Goal: Information Seeking & Learning: Learn about a topic

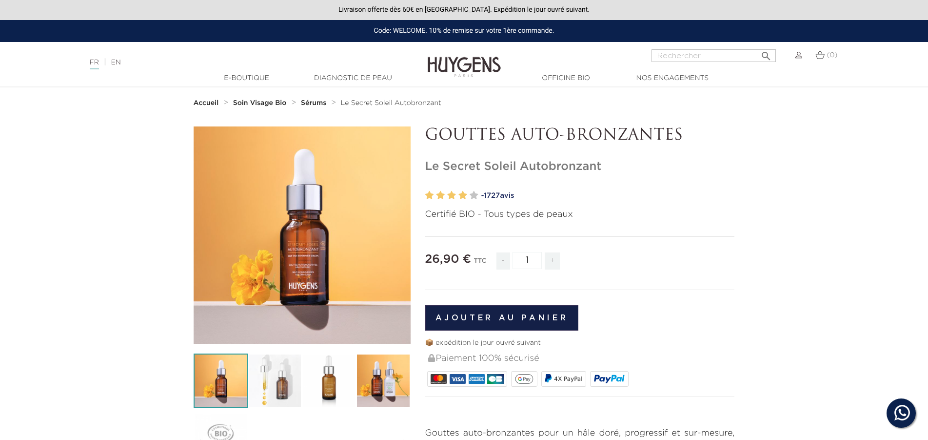
click at [510, 169] on h1 "Le Secret Soleil Autobronzant" at bounding box center [580, 167] width 310 height 14
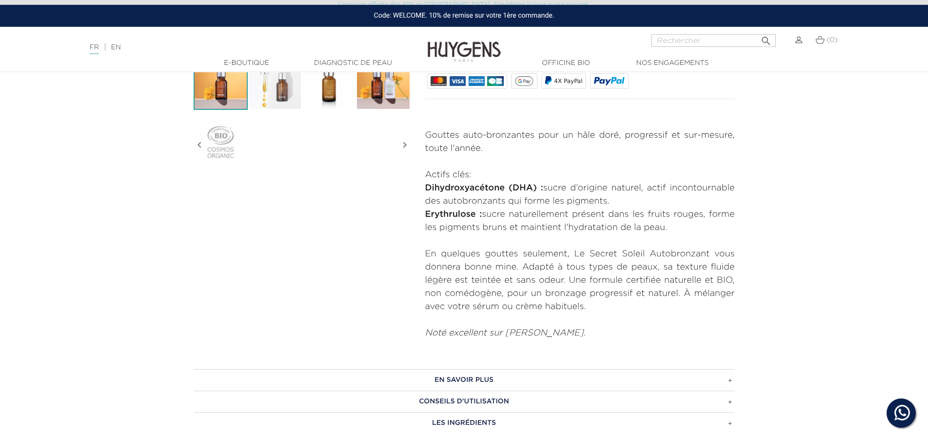
scroll to position [299, 0]
drag, startPoint x: 426, startPoint y: 185, endPoint x: 710, endPoint y: 226, distance: 286.8
click at [710, 226] on div "Gouttes auto-bronzantes pour un hâle doré, progressif et sur-mesure, toute l'an…" at bounding box center [580, 233] width 310 height 211
copy div "Dihydroxyacétone (DHA) : sucre d’origine naturel, actif incontournable des auto…"
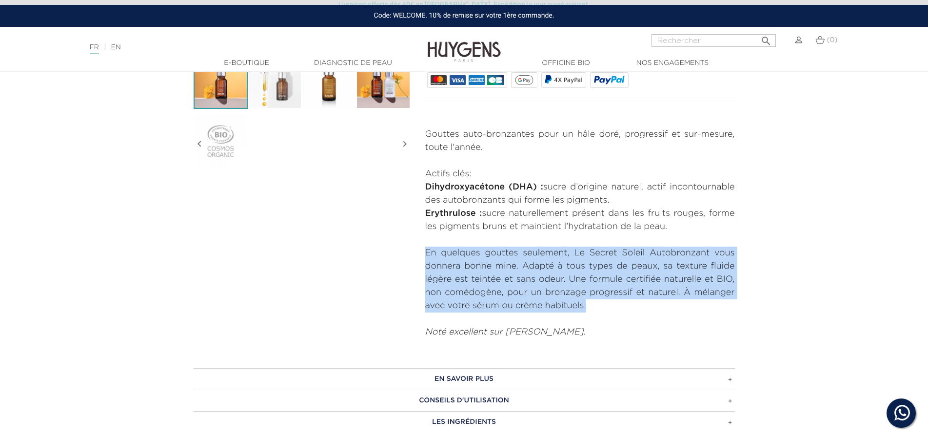
drag, startPoint x: 426, startPoint y: 252, endPoint x: 601, endPoint y: 310, distance: 183.9
click at [601, 310] on p "En quelques gouttes seulement, Le Secret Soleil Autobronzant vous donnera bonne…" at bounding box center [580, 279] width 310 height 66
copy p "En quelques gouttes seulement, Le Secret Soleil Autobronzant vous donnera bonne…"
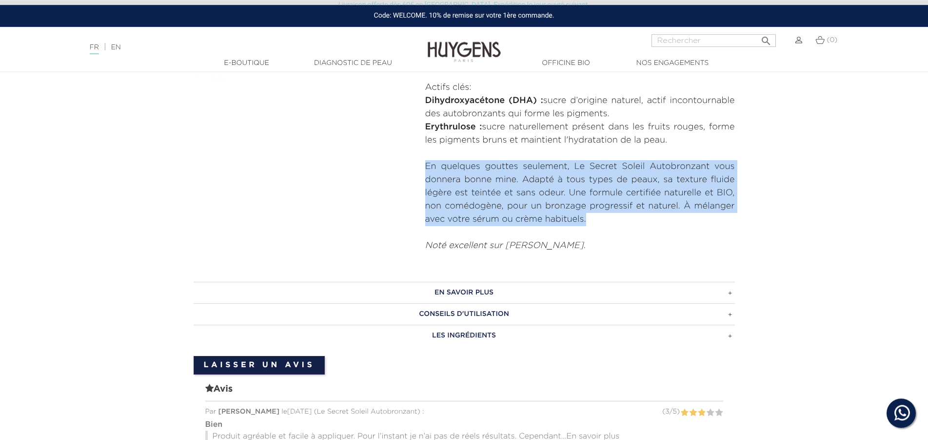
scroll to position [398, 0]
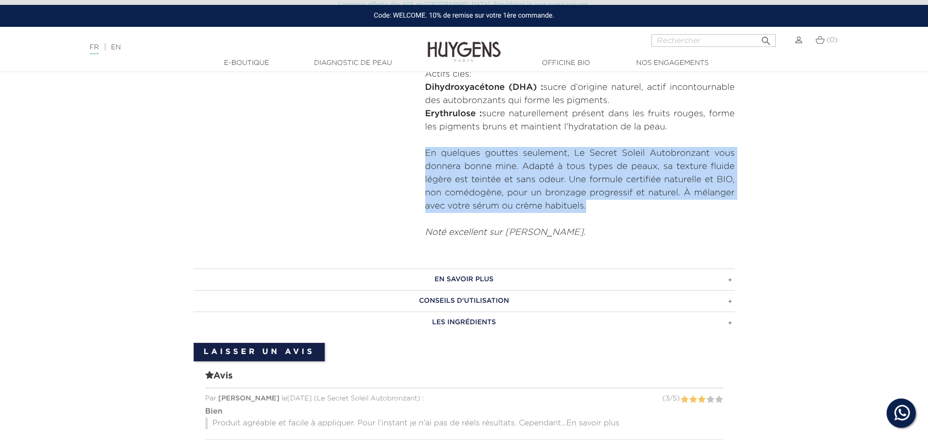
click at [472, 280] on h3 "EN SAVOIR PLUS" at bounding box center [465, 278] width 542 height 21
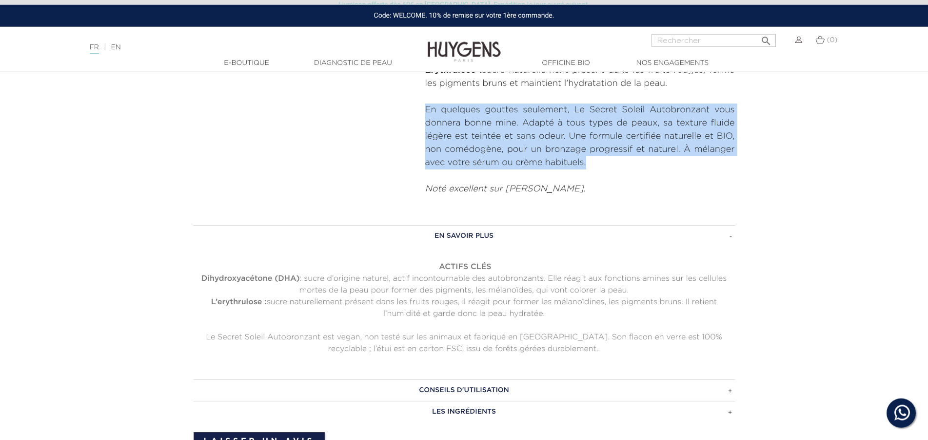
scroll to position [547, 0]
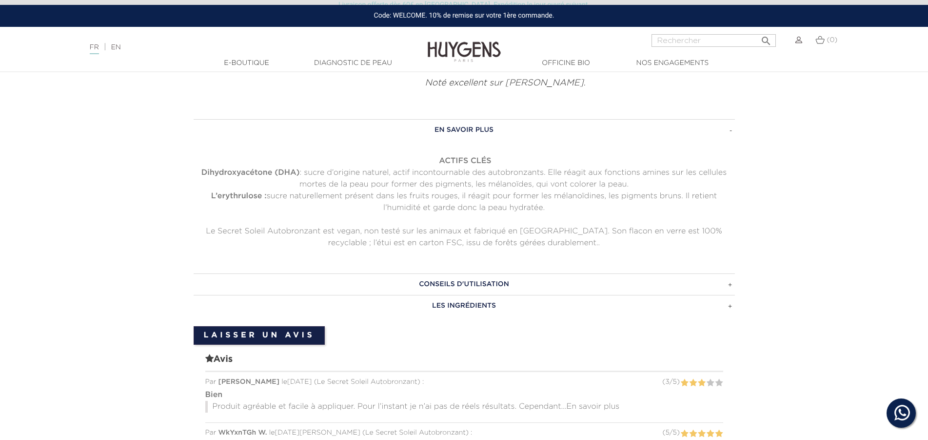
click at [522, 280] on h3 "CONSEILS D'UTILISATION" at bounding box center [465, 283] width 542 height 21
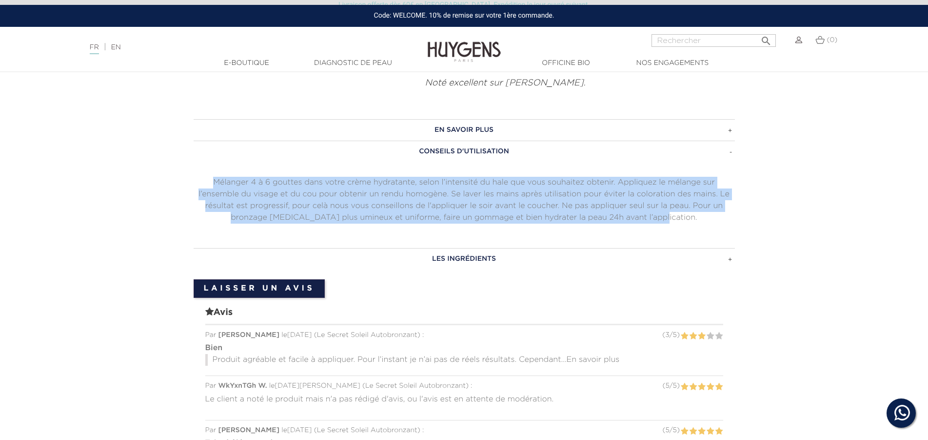
drag, startPoint x: 218, startPoint y: 178, endPoint x: 706, endPoint y: 220, distance: 489.7
click at [706, 220] on p "Mélanger 4 à 6 gouttes dans votre crème hydratante, selon l’intensité du hale q…" at bounding box center [465, 200] width 542 height 47
copy p "Mélanger 4 à 6 gouttes dans votre crème hydratante, selon l’intensité du hale q…"
click at [462, 252] on h3 "LES INGRÉDIENTS" at bounding box center [465, 258] width 542 height 21
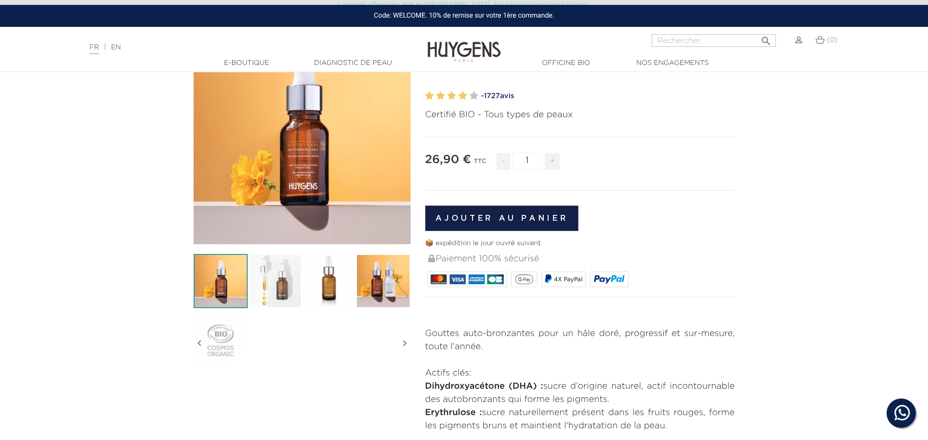
scroll to position [50, 0]
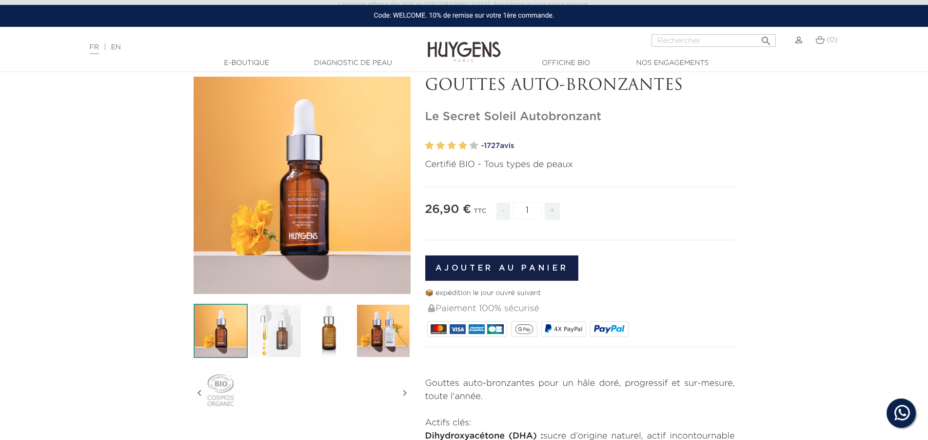
click at [342, 334] on img at bounding box center [329, 330] width 54 height 54
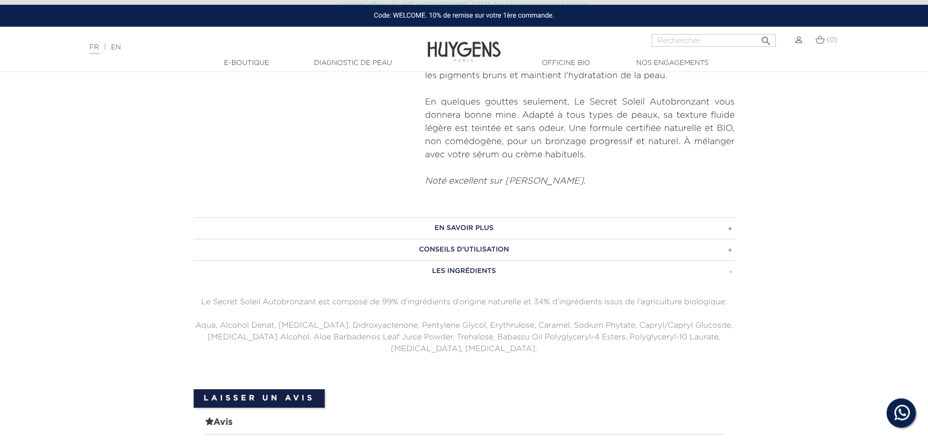
scroll to position [498, 0]
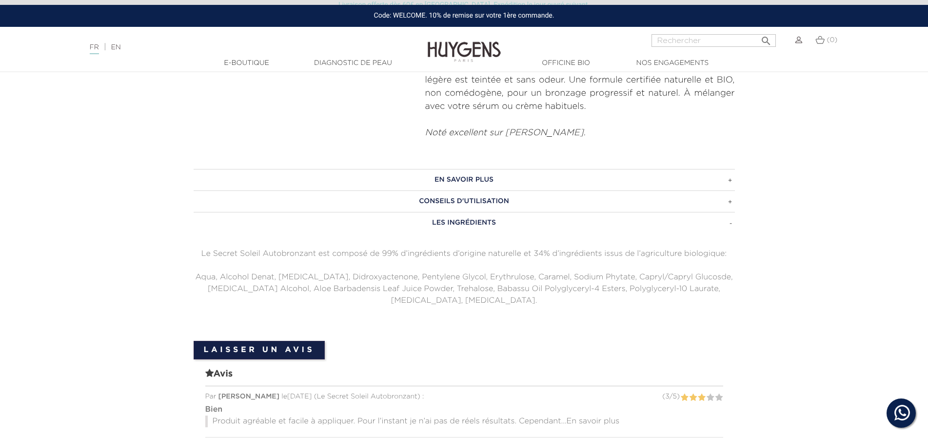
click at [482, 206] on h3 "CONSEILS D'UTILISATION" at bounding box center [465, 200] width 542 height 21
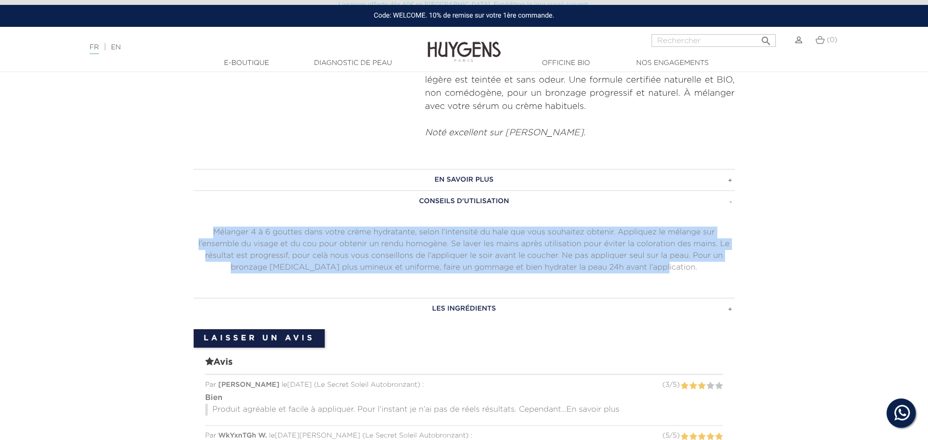
click at [461, 179] on h3 "EN SAVOIR PLUS" at bounding box center [465, 179] width 542 height 21
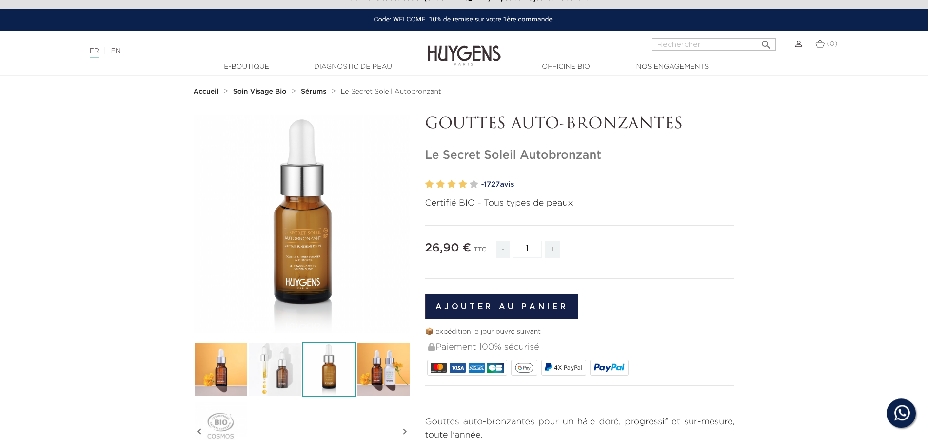
scroll to position [0, 0]
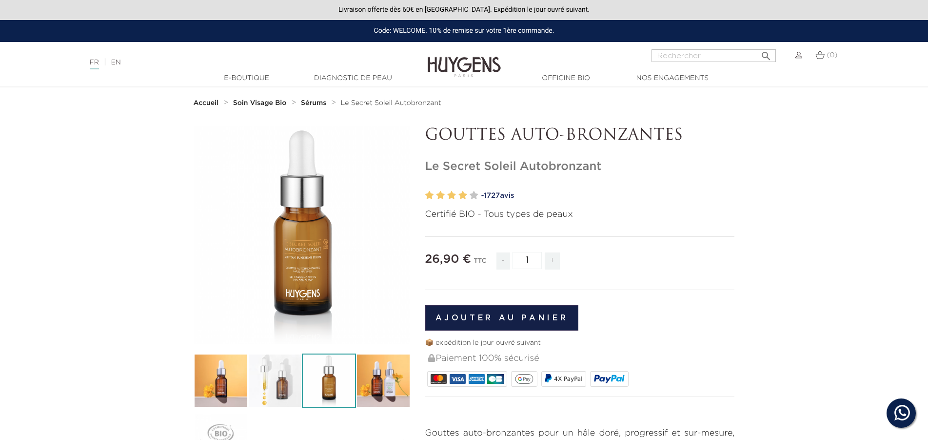
click at [274, 386] on img at bounding box center [275, 380] width 54 height 54
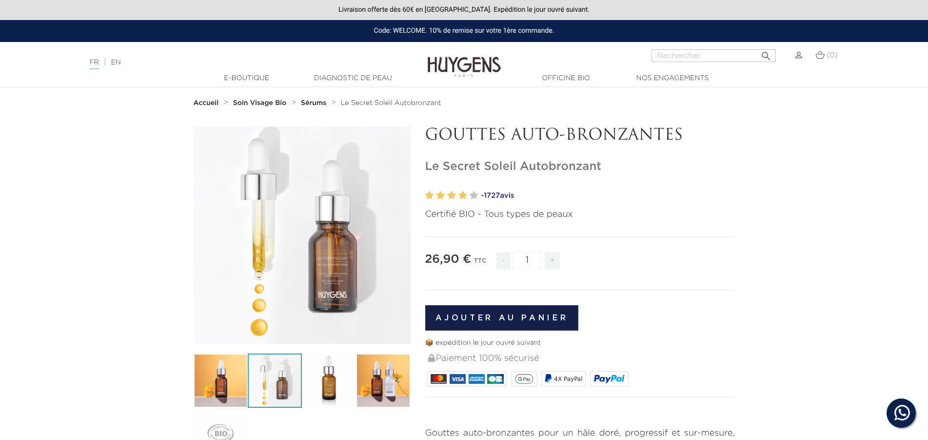
click at [323, 382] on img at bounding box center [329, 380] width 54 height 54
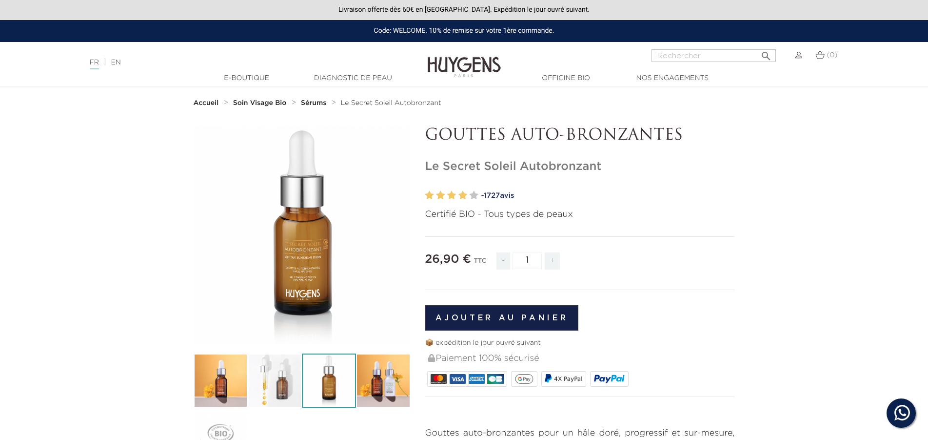
click at [361, 382] on img at bounding box center [383, 380] width 54 height 54
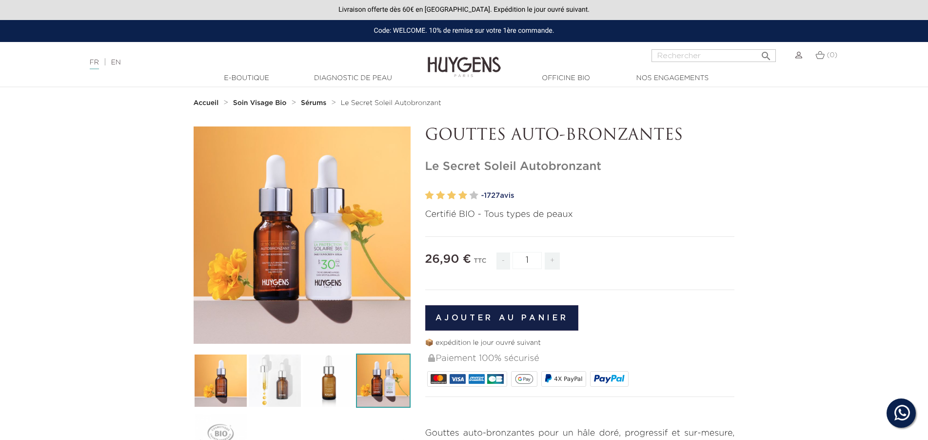
click at [225, 386] on img at bounding box center [221, 380] width 54 height 54
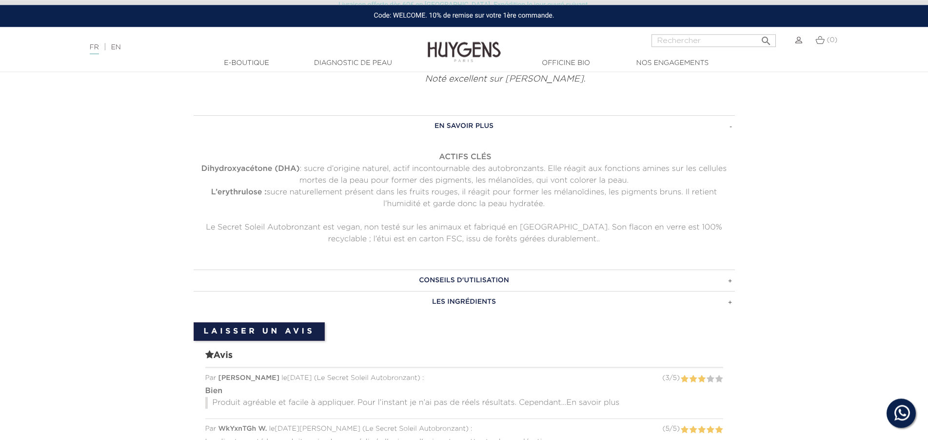
scroll to position [597, 0]
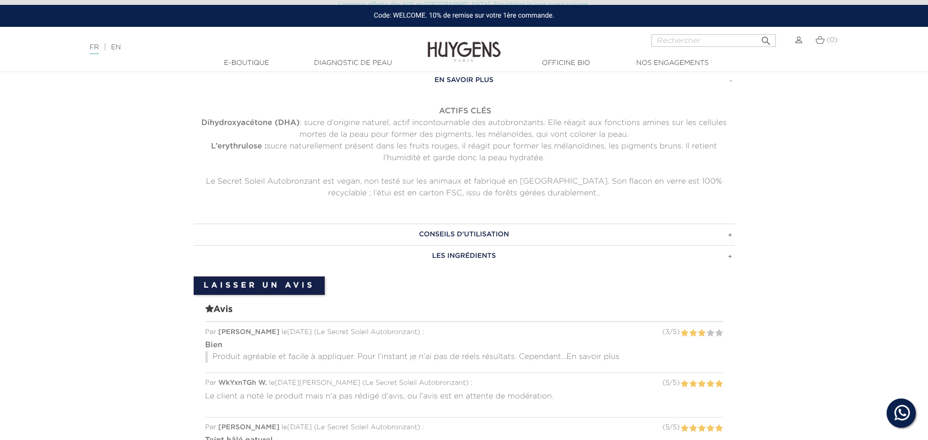
click at [472, 236] on h3 "CONSEILS D'UTILISATION" at bounding box center [465, 233] width 542 height 21
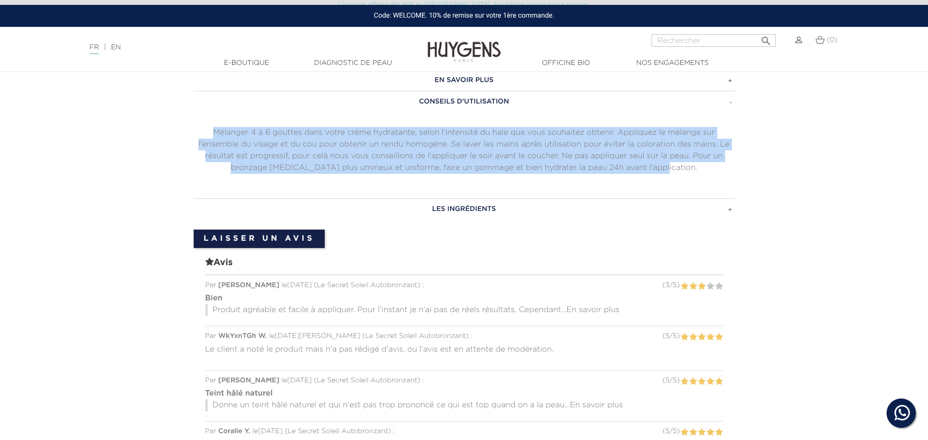
click at [469, 213] on h3 "LES INGRÉDIENTS" at bounding box center [465, 208] width 542 height 21
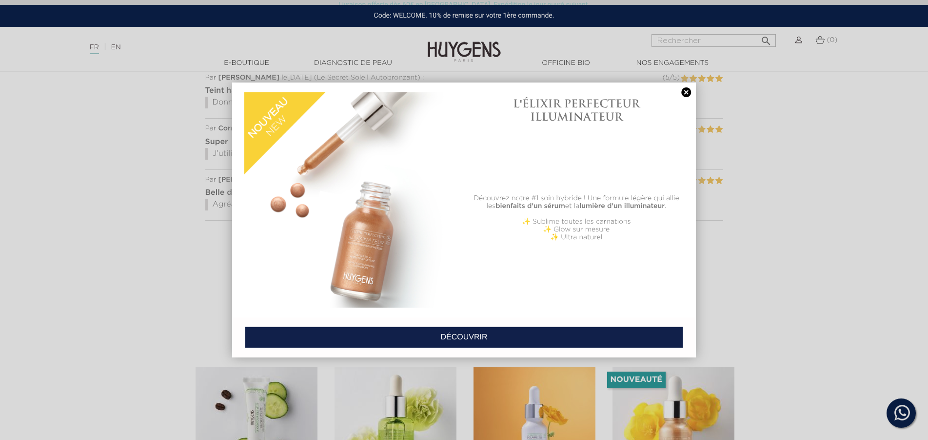
scroll to position [903, 0]
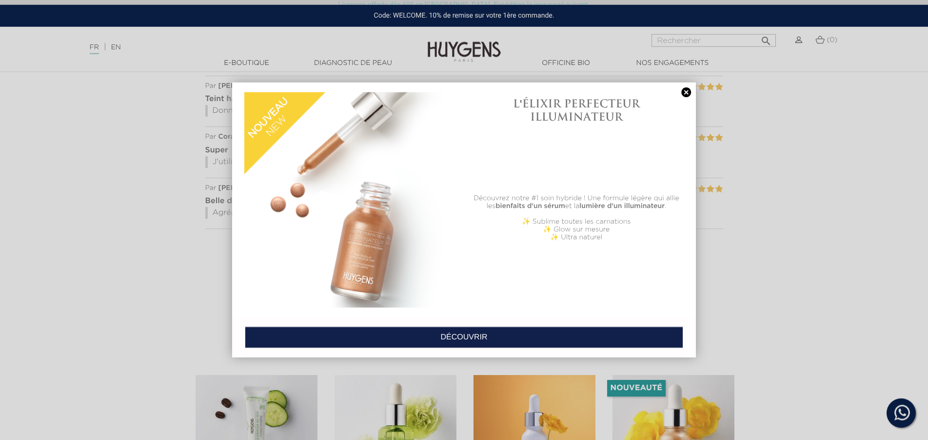
click at [685, 89] on link at bounding box center [687, 92] width 14 height 10
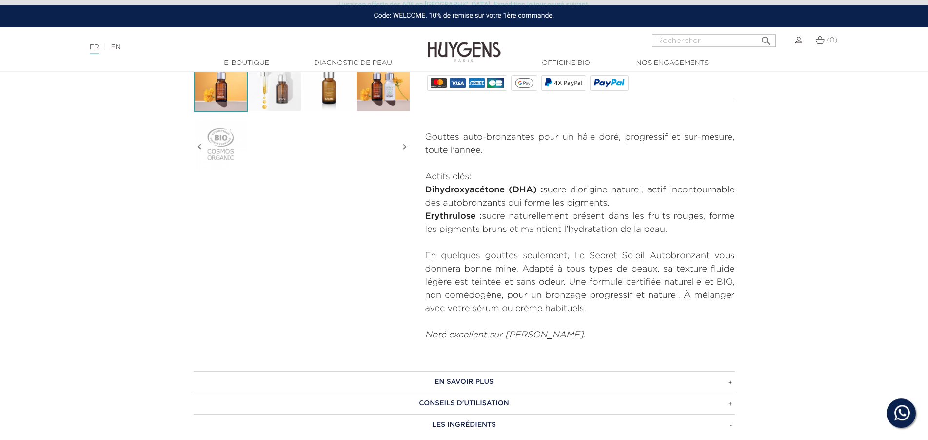
scroll to position [334, 0]
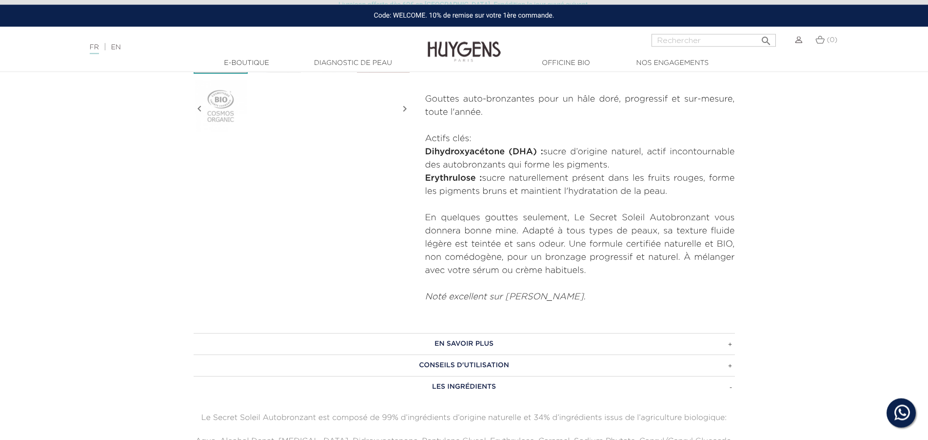
click at [471, 346] on h3 "EN SAVOIR PLUS" at bounding box center [465, 343] width 542 height 21
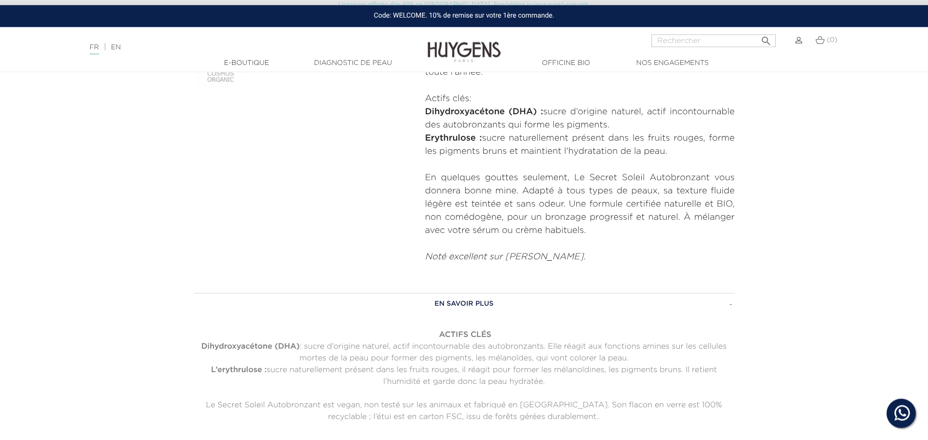
scroll to position [533, 0]
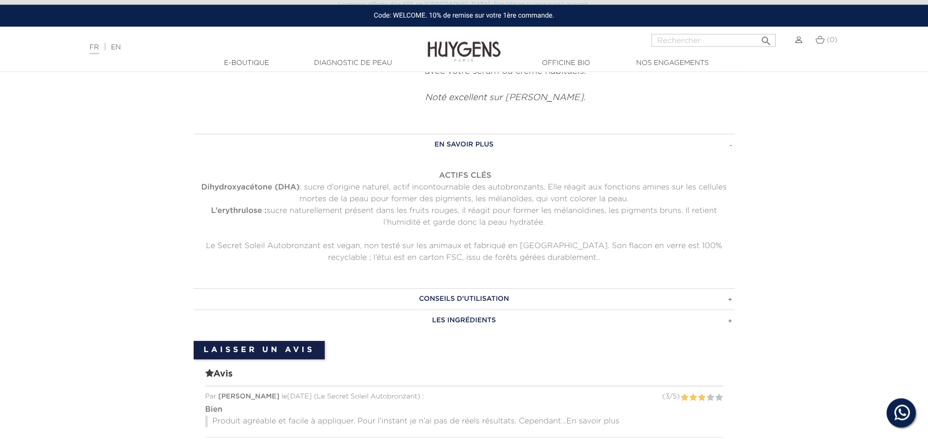
click at [463, 297] on h3 "CONSEILS D'UTILISATION" at bounding box center [465, 298] width 542 height 21
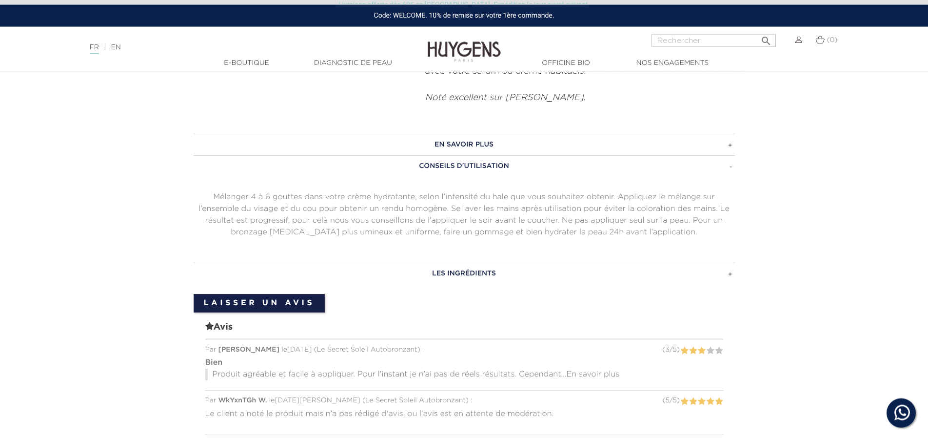
click at [763, 228] on section "EN SAVOIR PLUS ACTIFS CLÉS Dihydroxyacétone (DHA) : sucre d’origine naturel, ac…" at bounding box center [464, 392] width 928 height 547
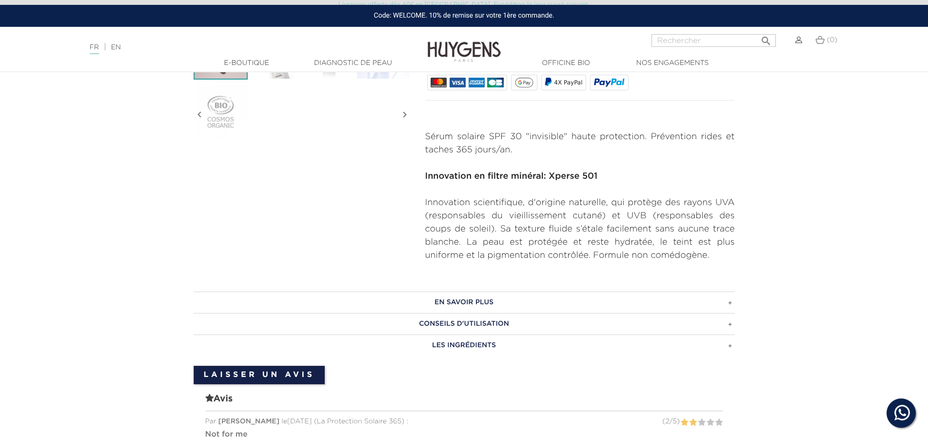
scroll to position [348, 0]
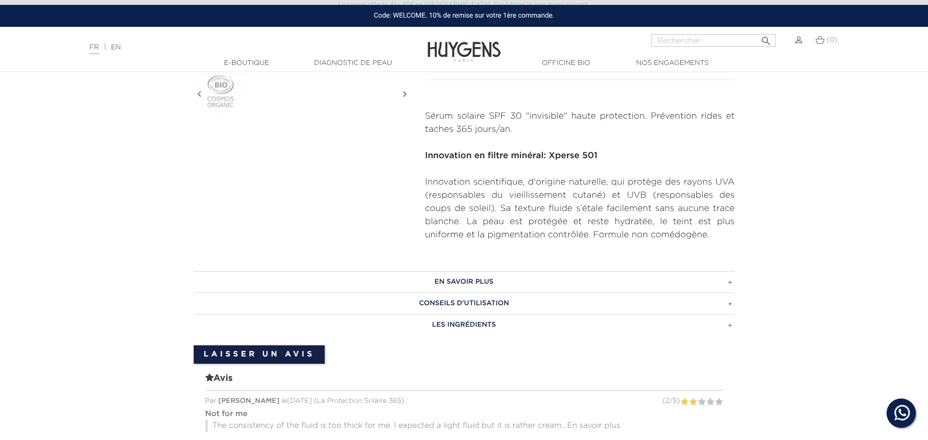
click at [461, 283] on h3 "EN SAVOIR PLUS" at bounding box center [465, 281] width 542 height 21
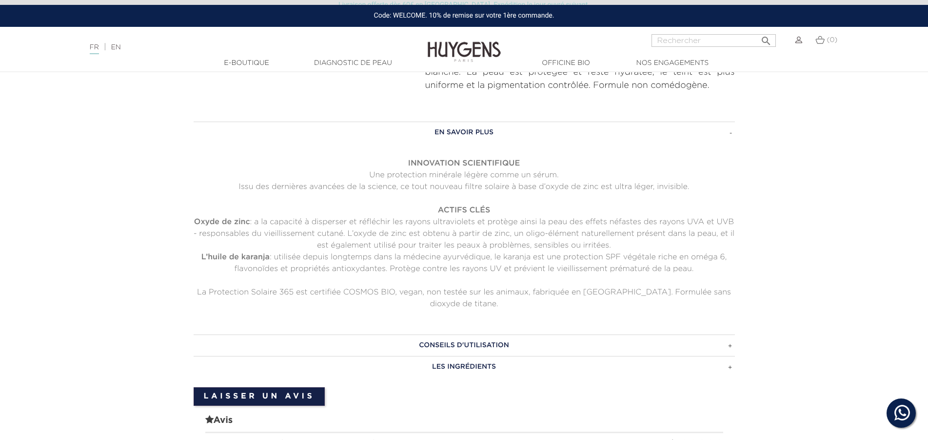
click at [484, 342] on h3 "CONSEILS D'UTILISATION" at bounding box center [465, 344] width 542 height 21
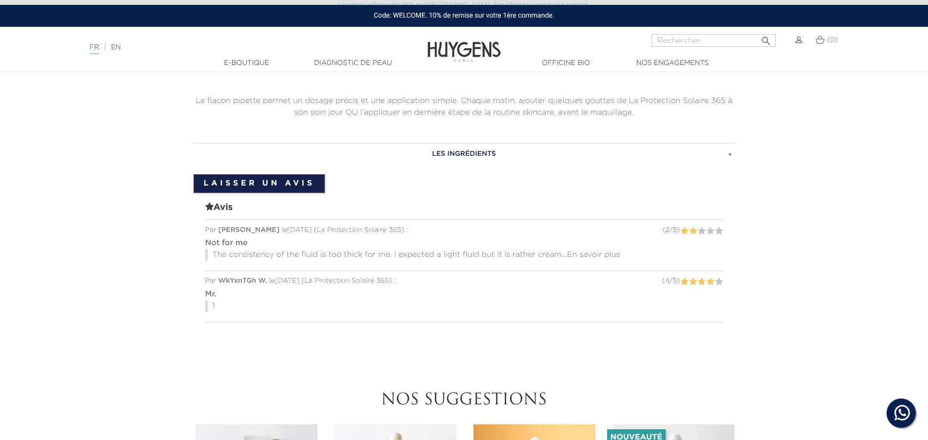
scroll to position [597, 0]
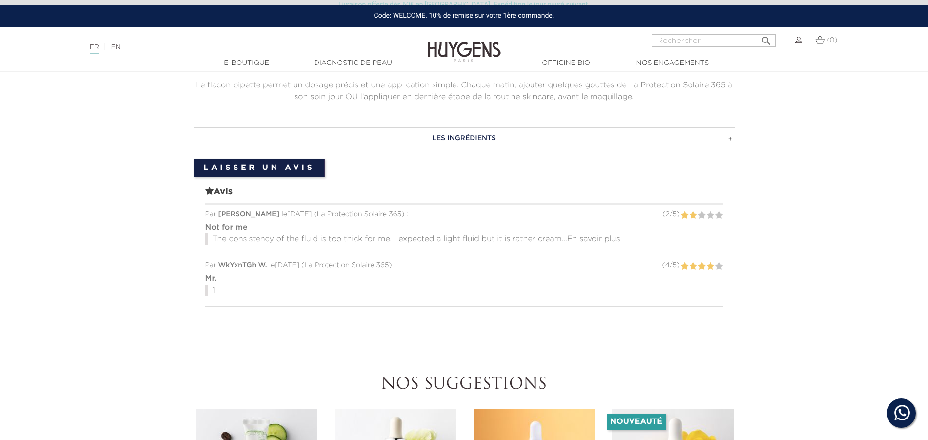
click at [453, 134] on h3 "LES INGRÉDIENTS" at bounding box center [465, 137] width 542 height 21
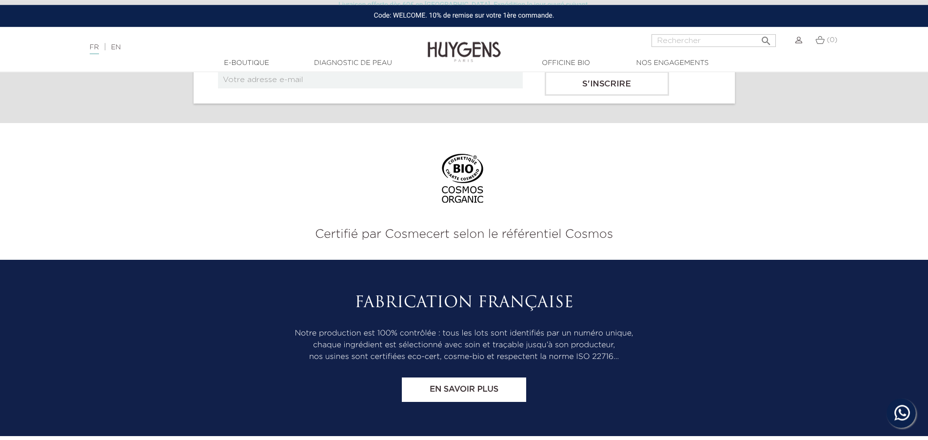
scroll to position [0, 0]
